Goal: Find specific page/section: Find specific page/section

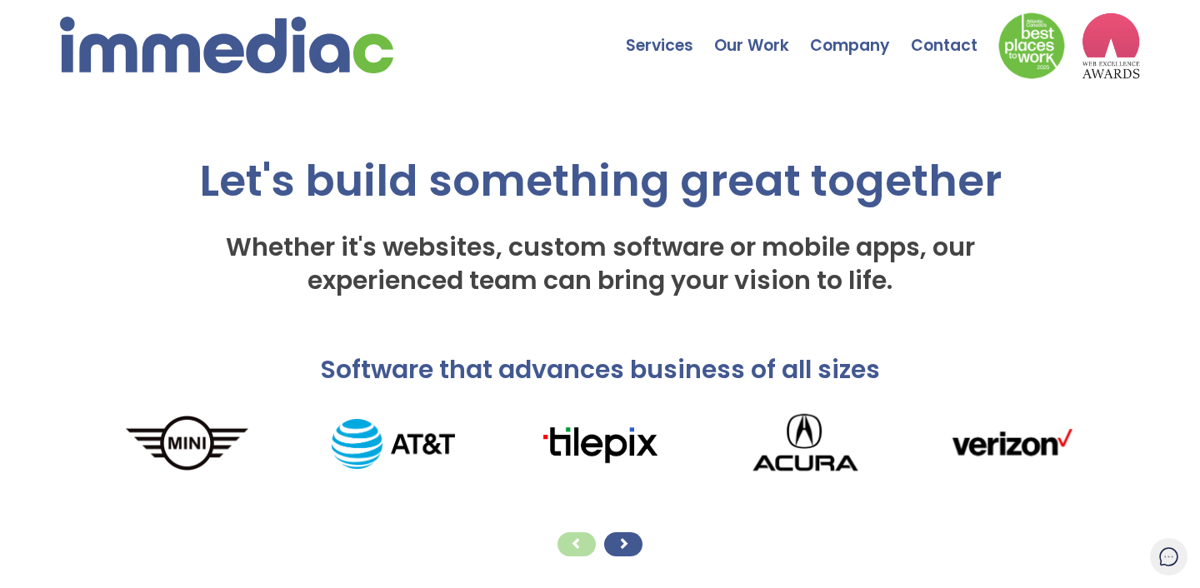
click at [630, 545] on div at bounding box center [623, 545] width 38 height 24
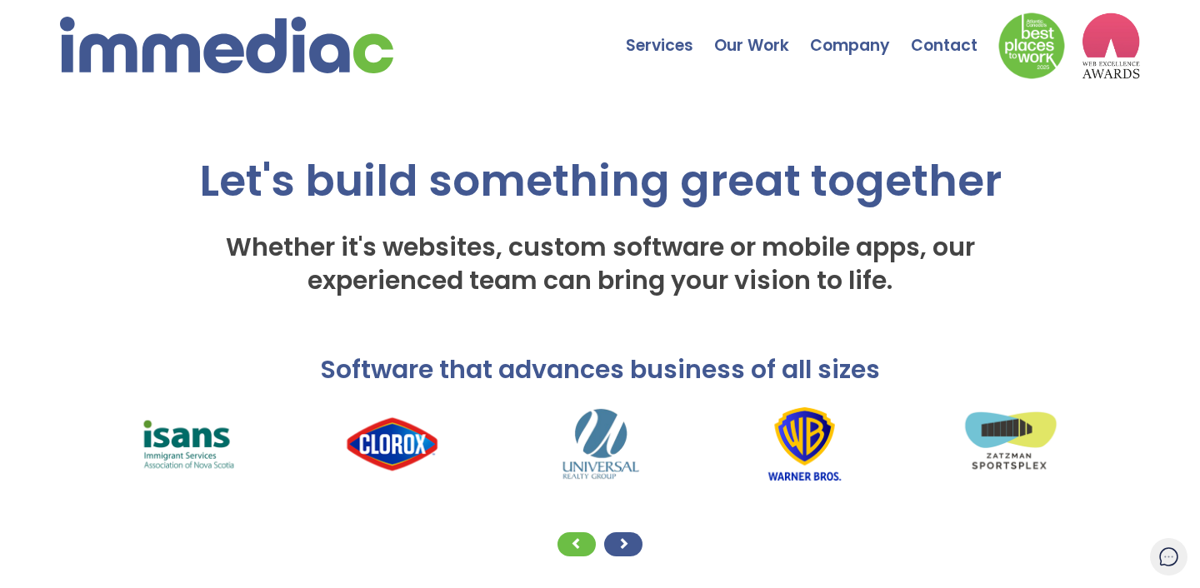
click at [626, 540] on span at bounding box center [624, 544] width 12 height 12
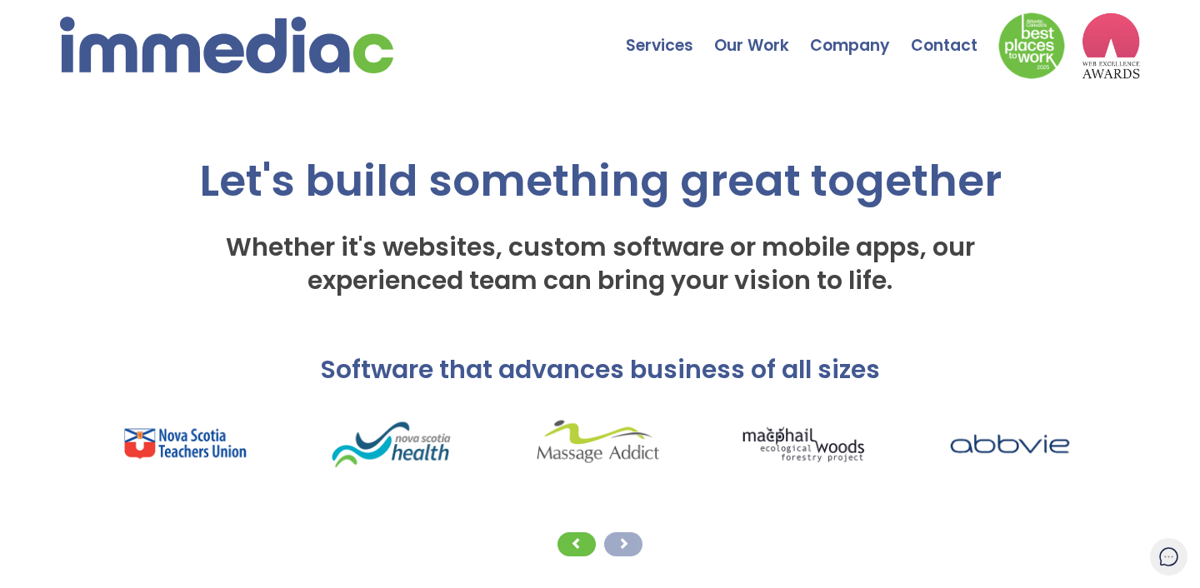
click at [626, 540] on span at bounding box center [624, 544] width 12 height 12
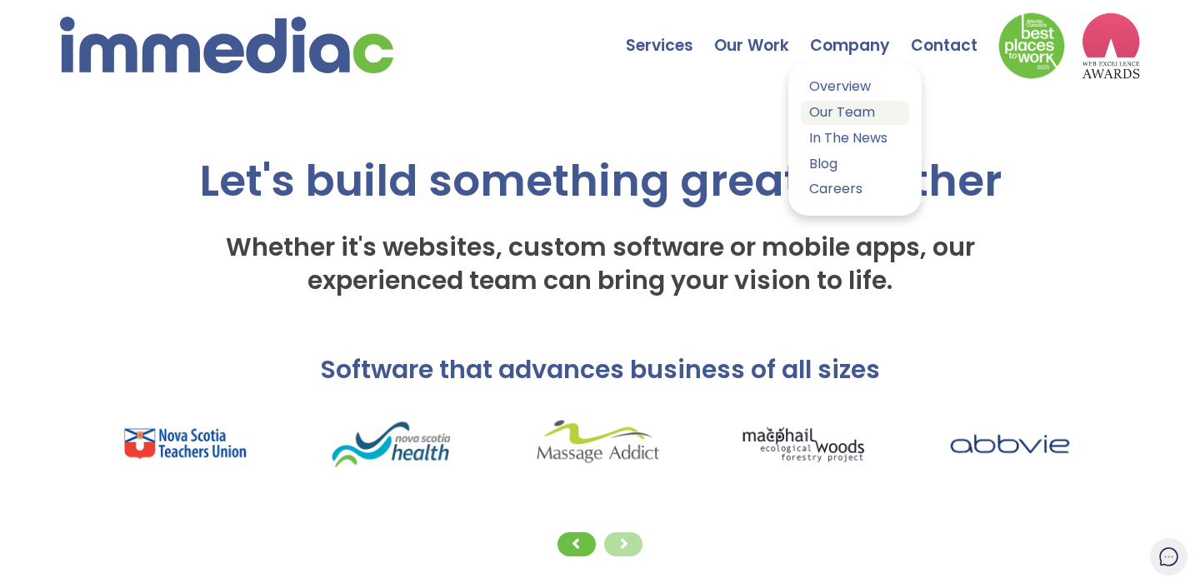
click at [837, 114] on link "Our Team" at bounding box center [855, 113] width 108 height 24
